Goal: Information Seeking & Learning: Learn about a topic

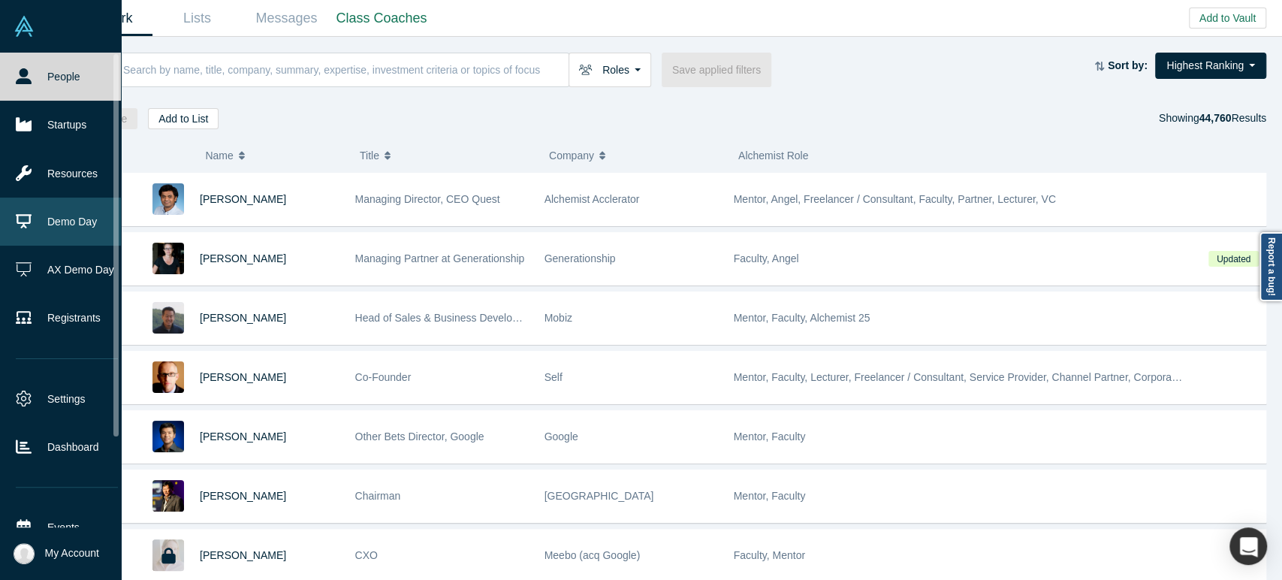
click at [32, 214] on link "Demo Day" at bounding box center [67, 222] width 134 height 48
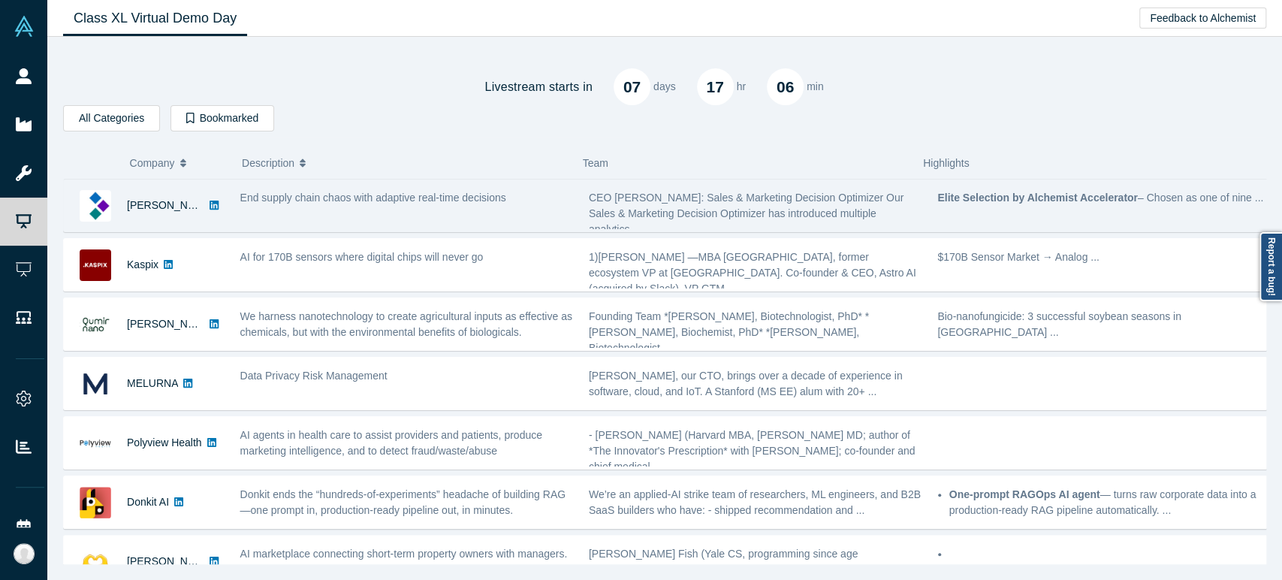
click at [204, 221] on link at bounding box center [214, 206] width 20 height 52
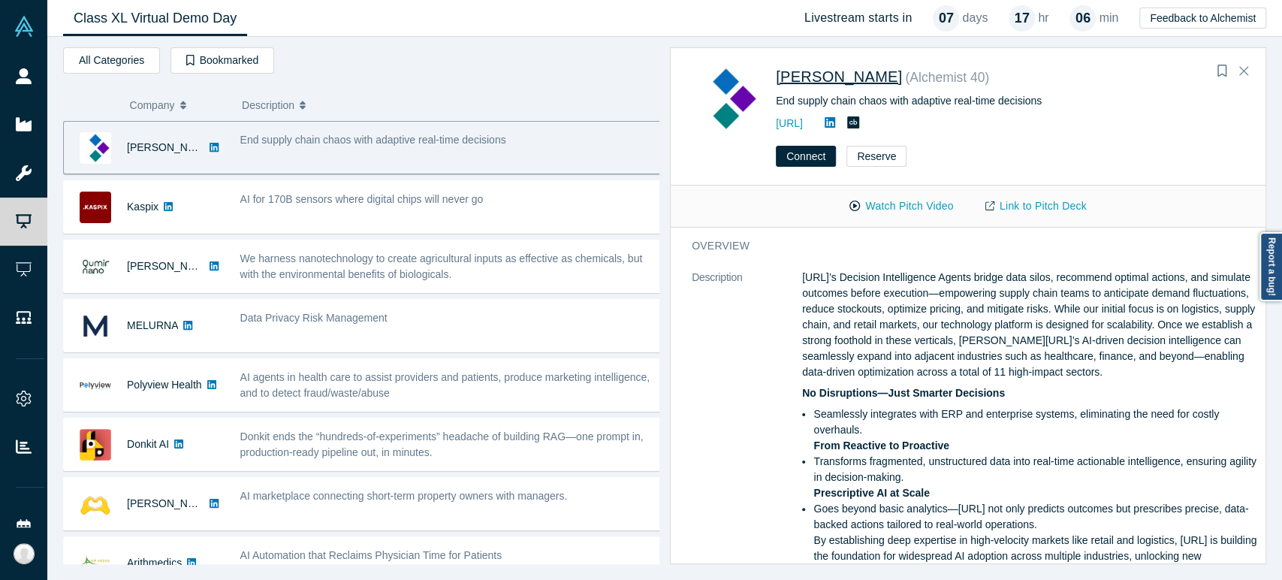
click at [805, 77] on span "[PERSON_NAME]" at bounding box center [839, 76] width 126 height 17
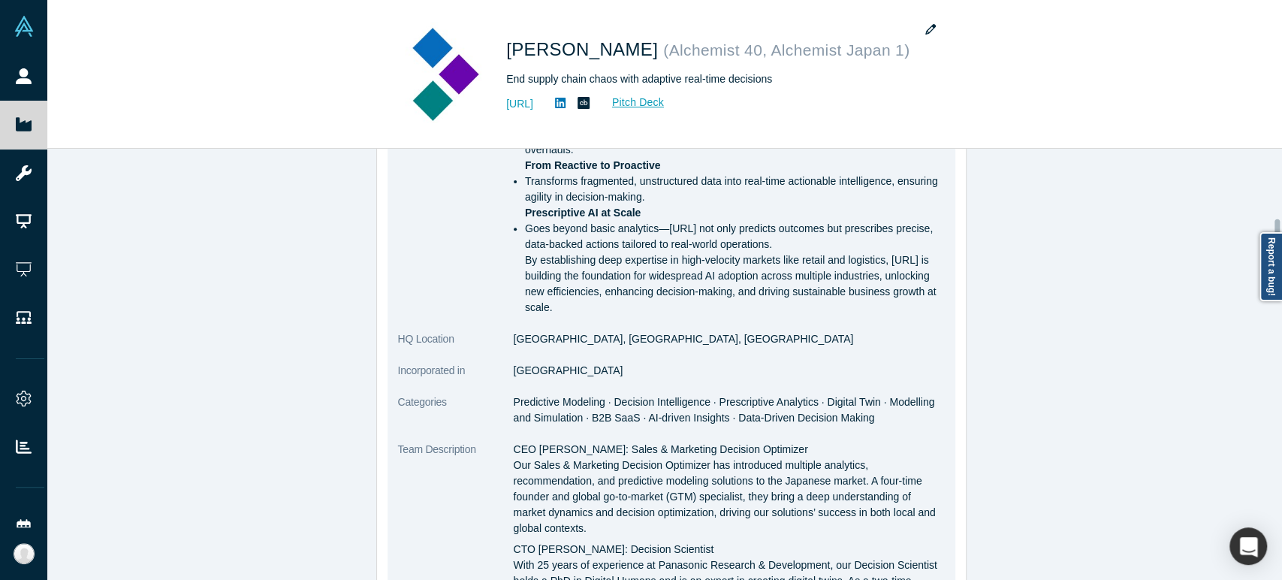
scroll to position [500, 0]
